Goal: Task Accomplishment & Management: Complete application form

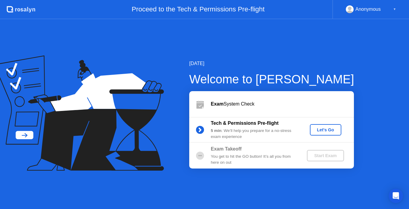
click at [322, 132] on div "Let's Go" at bounding box center [325, 129] width 27 height 5
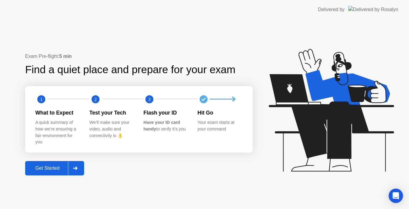
click at [47, 166] on div "Get Started" at bounding box center [47, 167] width 41 height 5
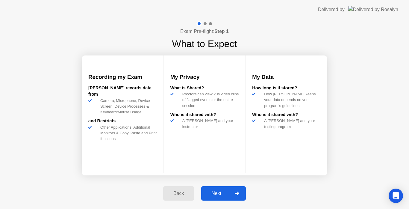
click at [214, 190] on div "Next" at bounding box center [216, 192] width 27 height 5
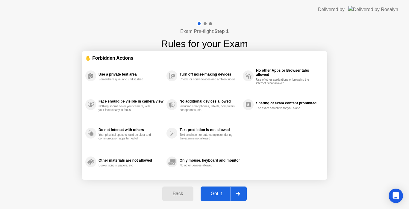
click at [222, 195] on div "Got it" at bounding box center [216, 193] width 28 height 5
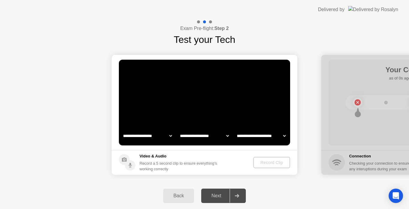
select select "**********"
select select "*******"
click at [269, 160] on div "Record Clip" at bounding box center [272, 162] width 32 height 5
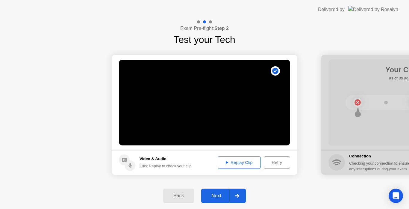
click at [242, 158] on button "Replay Clip" at bounding box center [239, 162] width 43 height 13
click at [219, 195] on div "Next" at bounding box center [216, 195] width 27 height 5
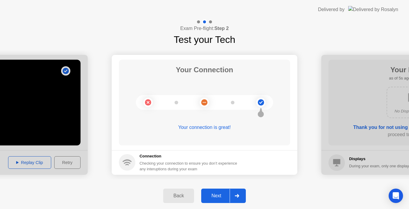
click at [219, 195] on div "Next" at bounding box center [216, 195] width 27 height 5
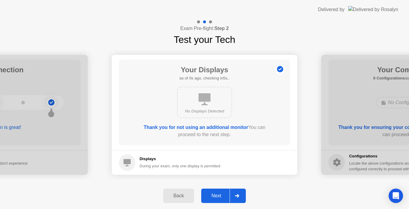
click at [219, 195] on div "Next" at bounding box center [216, 195] width 27 height 5
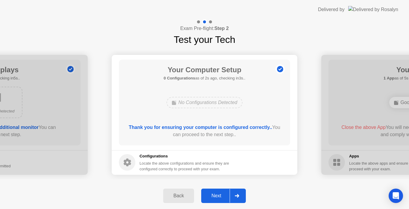
click at [219, 195] on div "Next" at bounding box center [216, 195] width 27 height 5
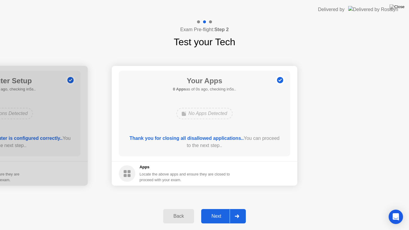
click at [218, 208] on div "Next" at bounding box center [216, 215] width 27 height 5
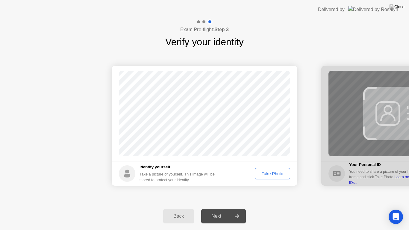
click at [277, 174] on div "Take Photo" at bounding box center [272, 173] width 31 height 5
click at [272, 172] on div "Retake" at bounding box center [276, 173] width 23 height 5
click at [272, 172] on div "Take Photo" at bounding box center [272, 173] width 31 height 5
click at [219, 208] on div "Next" at bounding box center [216, 215] width 27 height 5
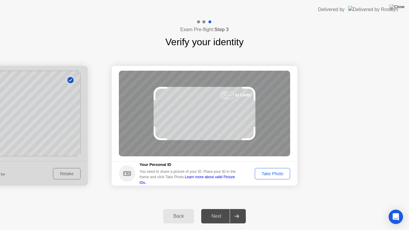
click at [268, 177] on button "Take Photo" at bounding box center [272, 173] width 35 height 11
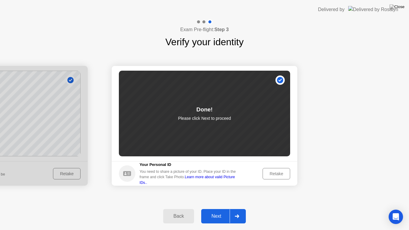
click at [213, 208] on div "Next" at bounding box center [216, 215] width 27 height 5
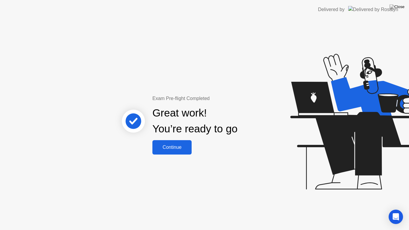
click at [175, 150] on div "Continue" at bounding box center [172, 147] width 36 height 5
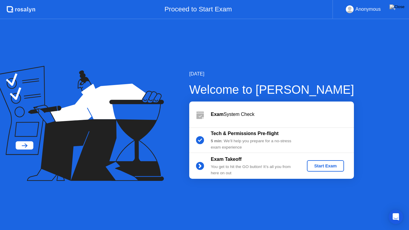
click at [321, 163] on div "Start Exam" at bounding box center [325, 165] width 32 height 5
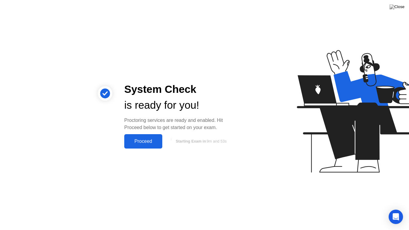
click at [140, 139] on div "Proceed" at bounding box center [143, 141] width 34 height 5
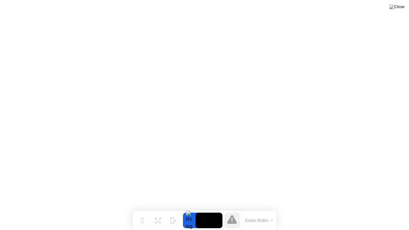
click at [205, 208] on video at bounding box center [208, 221] width 27 height 16
click at [247, 208] on div "Exam Rules" at bounding box center [259, 220] width 35 height 19
click at [273, 208] on div "Exam Rules" at bounding box center [259, 220] width 35 height 19
click at [189, 208] on div at bounding box center [189, 221] width 13 height 16
click at [400, 7] on img at bounding box center [396, 6] width 15 height 5
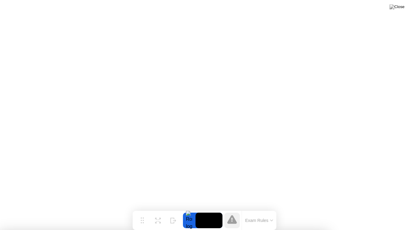
click at [143, 208] on div "Move" at bounding box center [142, 225] width 8 height 4
click at [205, 208] on video at bounding box center [208, 221] width 27 height 16
click at [190, 208] on div at bounding box center [189, 221] width 13 height 16
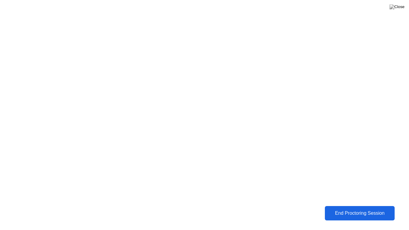
click at [343, 208] on button "End Proctoring Session" at bounding box center [360, 213] width 70 height 14
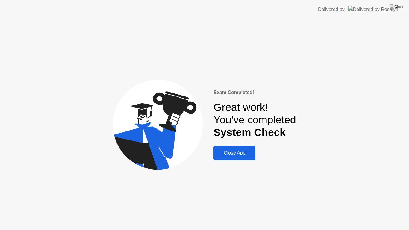
click at [234, 153] on div "Close App" at bounding box center [234, 152] width 38 height 5
